Goal: Task Accomplishment & Management: Manage account settings

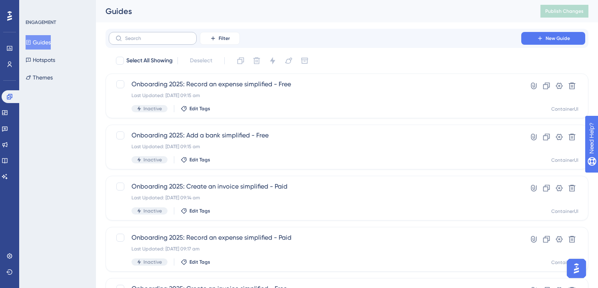
click at [124, 40] on label at bounding box center [153, 38] width 88 height 13
click at [125, 40] on input "text" at bounding box center [157, 39] width 65 height 6
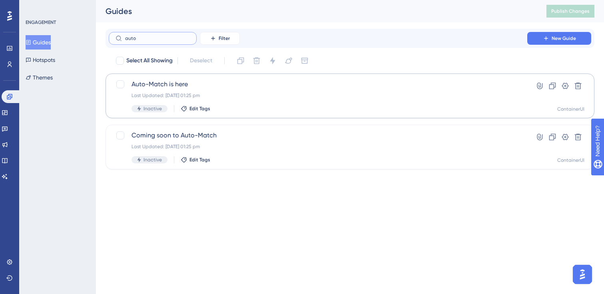
type input "auto"
click at [209, 84] on span "Auto-Match is here" at bounding box center [318, 85] width 373 height 10
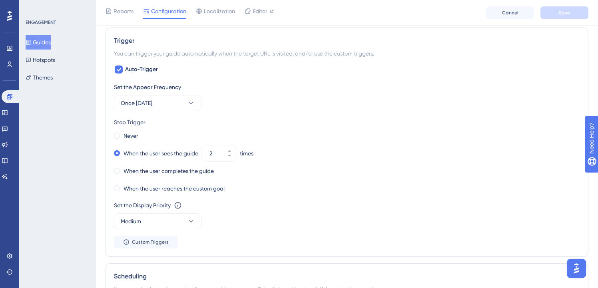
scroll to position [447, 0]
click at [186, 107] on button "Once [DATE]" at bounding box center [158, 104] width 88 height 16
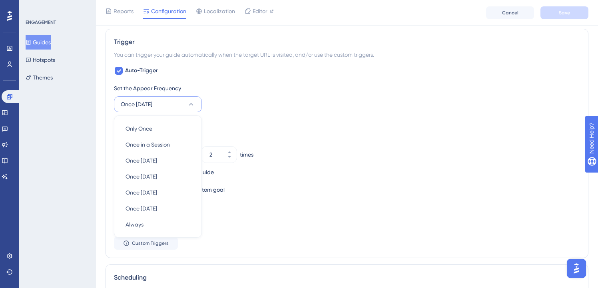
scroll to position [479, 0]
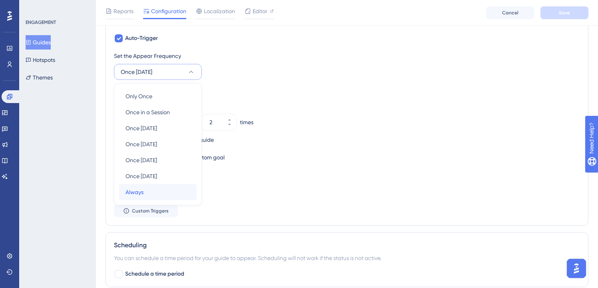
click at [156, 191] on div "Always Always" at bounding box center [158, 192] width 65 height 16
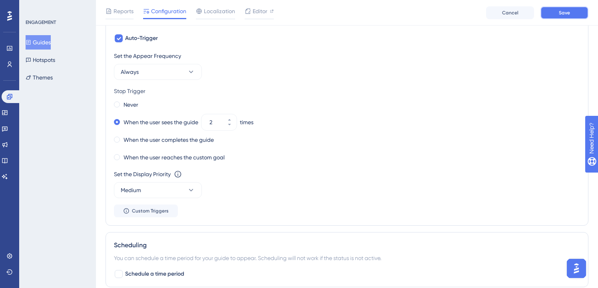
click at [552, 12] on button "Save" at bounding box center [565, 12] width 48 height 13
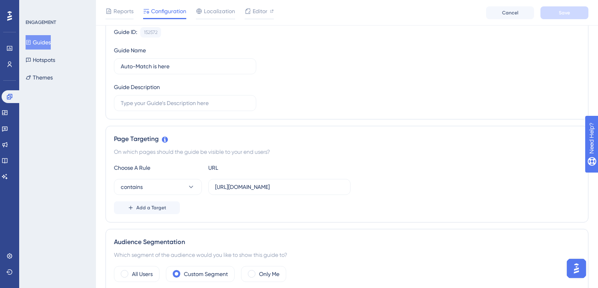
scroll to position [89, 0]
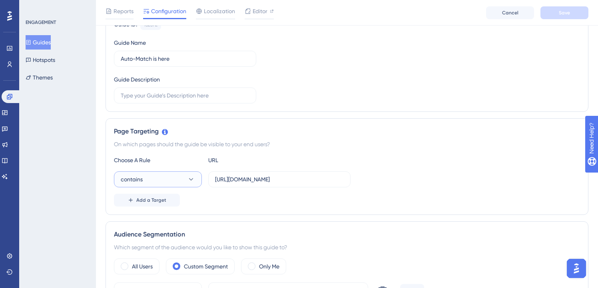
click at [189, 174] on button "contains" at bounding box center [158, 180] width 88 height 16
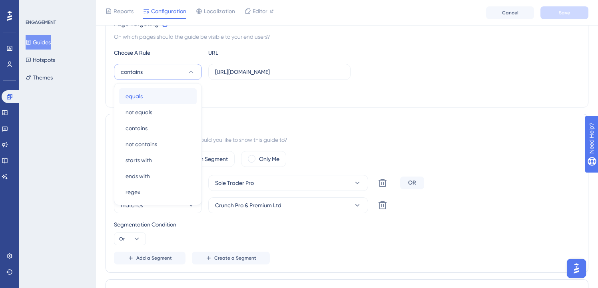
click at [159, 102] on div "equals equals" at bounding box center [158, 96] width 65 height 16
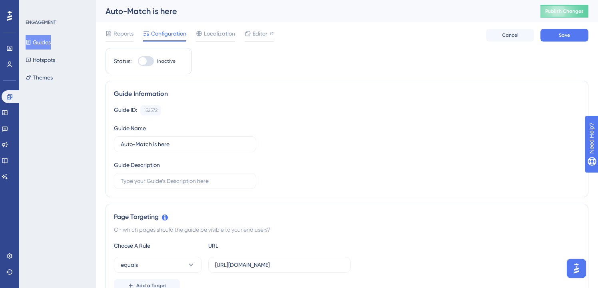
scroll to position [103, 0]
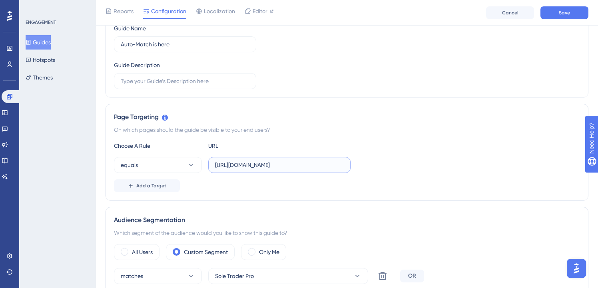
click at [275, 162] on input "[URL][DOMAIN_NAME]" at bounding box center [279, 165] width 129 height 9
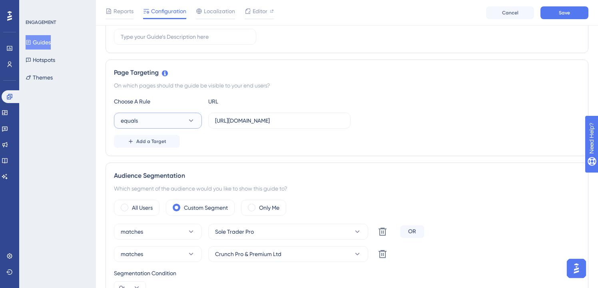
click at [197, 114] on button "equals" at bounding box center [158, 121] width 88 height 16
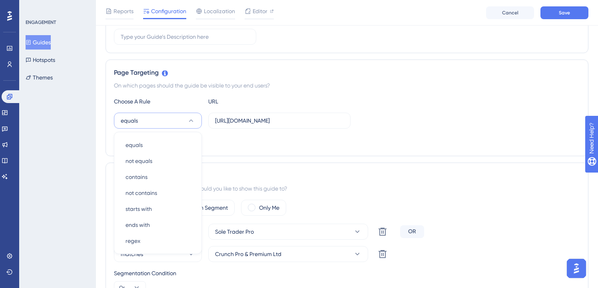
scroll to position [196, 0]
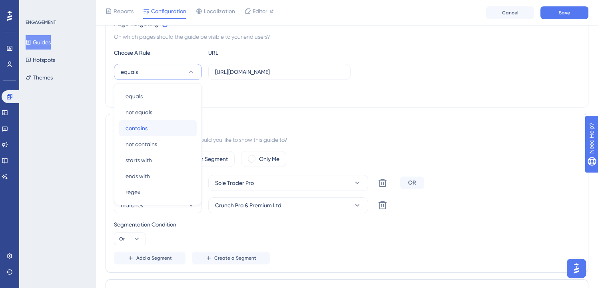
click at [164, 131] on div "contains contains" at bounding box center [158, 128] width 65 height 16
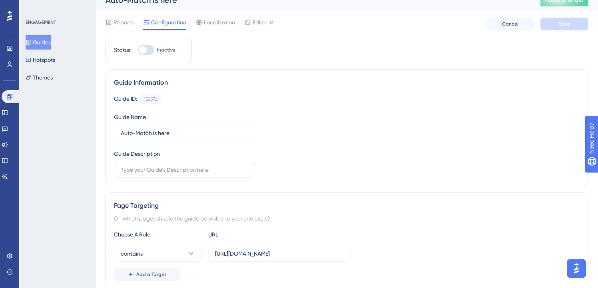
scroll to position [0, 0]
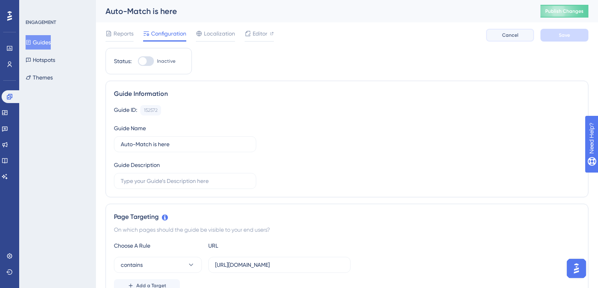
click at [514, 37] on span "Cancel" at bounding box center [510, 35] width 16 height 6
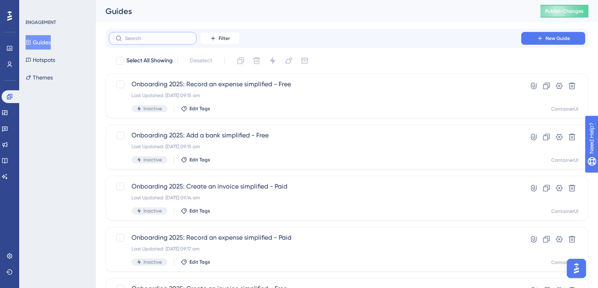
click at [155, 38] on input "text" at bounding box center [157, 39] width 65 height 6
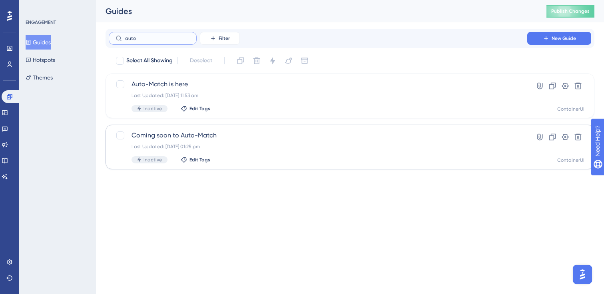
type input "auto"
click at [178, 136] on span "Coming soon to Auto-Match" at bounding box center [318, 136] width 373 height 10
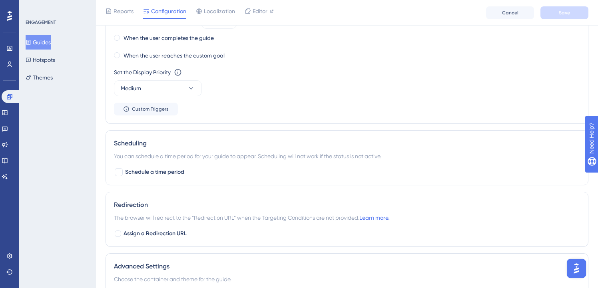
scroll to position [584, 0]
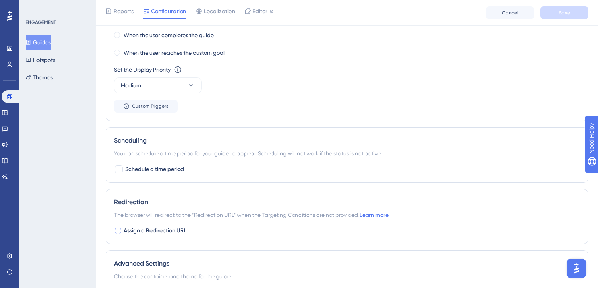
click at [147, 228] on span "Assign a Redirection URL" at bounding box center [155, 231] width 63 height 10
checkbox input "true"
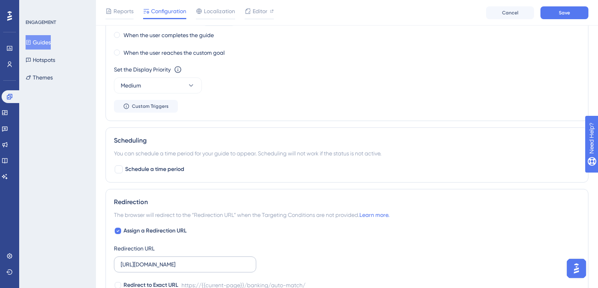
click at [226, 260] on label "[URL][DOMAIN_NAME]" at bounding box center [185, 265] width 142 height 16
click at [226, 260] on input "[URL][DOMAIN_NAME]" at bounding box center [185, 264] width 129 height 9
click at [300, 226] on div "Assign a Redirection URL Redirection URL [URL][DOMAIN_NAME] Redirect to Exact U…" at bounding box center [347, 258] width 466 height 64
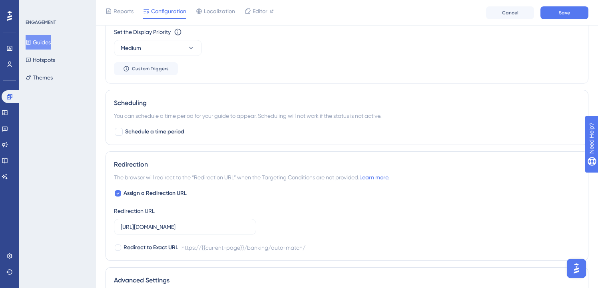
scroll to position [671, 0]
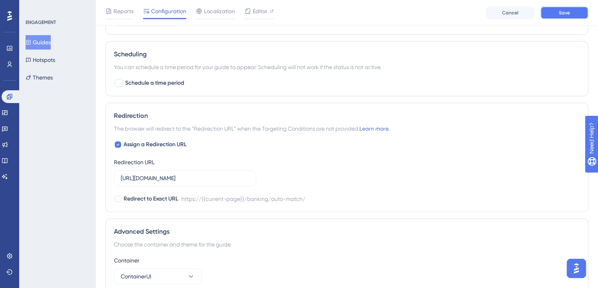
click at [547, 10] on button "Save" at bounding box center [565, 12] width 48 height 13
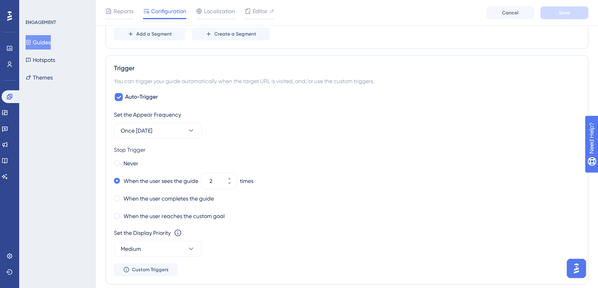
scroll to position [457, 0]
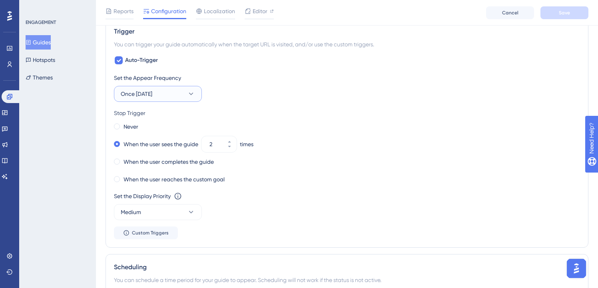
click at [178, 91] on button "Once [DATE]" at bounding box center [158, 94] width 88 height 16
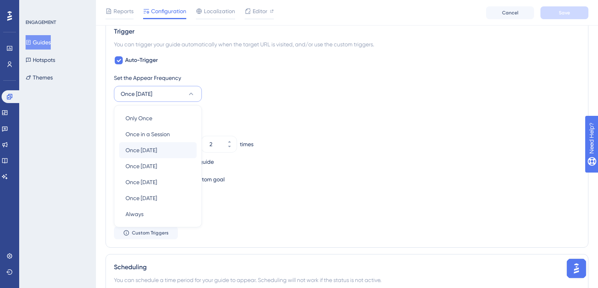
scroll to position [479, 0]
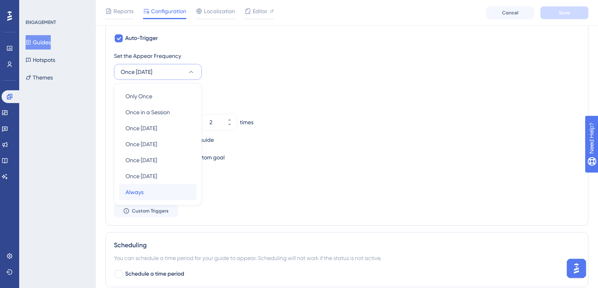
click at [158, 187] on div "Always Always" at bounding box center [158, 192] width 65 height 16
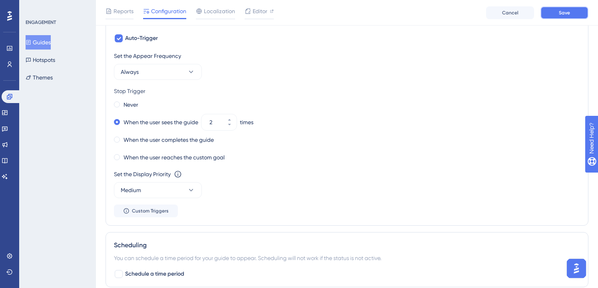
click at [567, 12] on span "Save" at bounding box center [564, 13] width 11 height 6
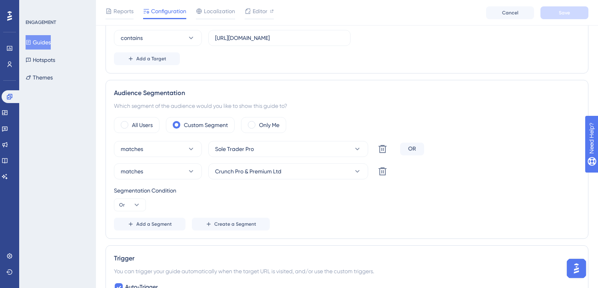
scroll to position [35, 0]
